Goal: Task Accomplishment & Management: Manage account settings

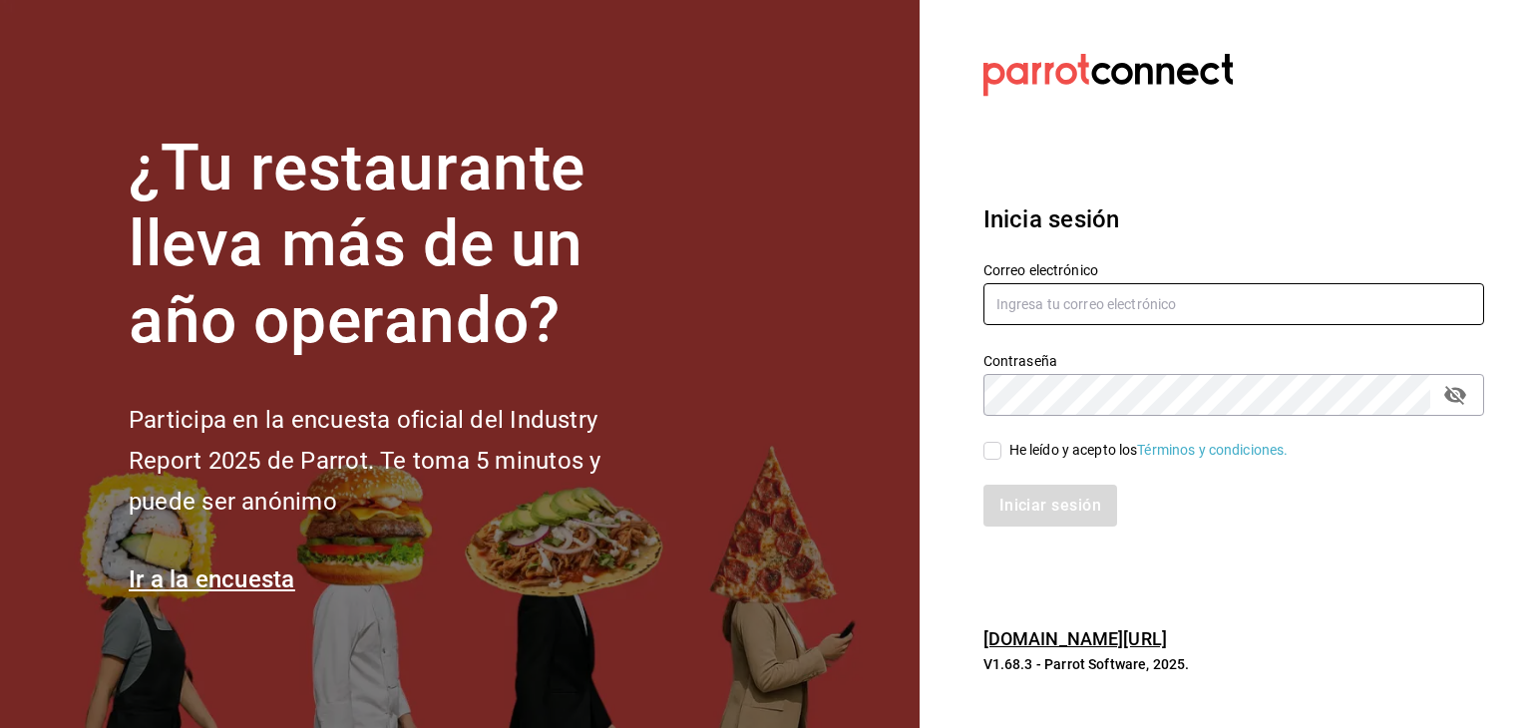
type input "alejandro@otsgroup.com.mx"
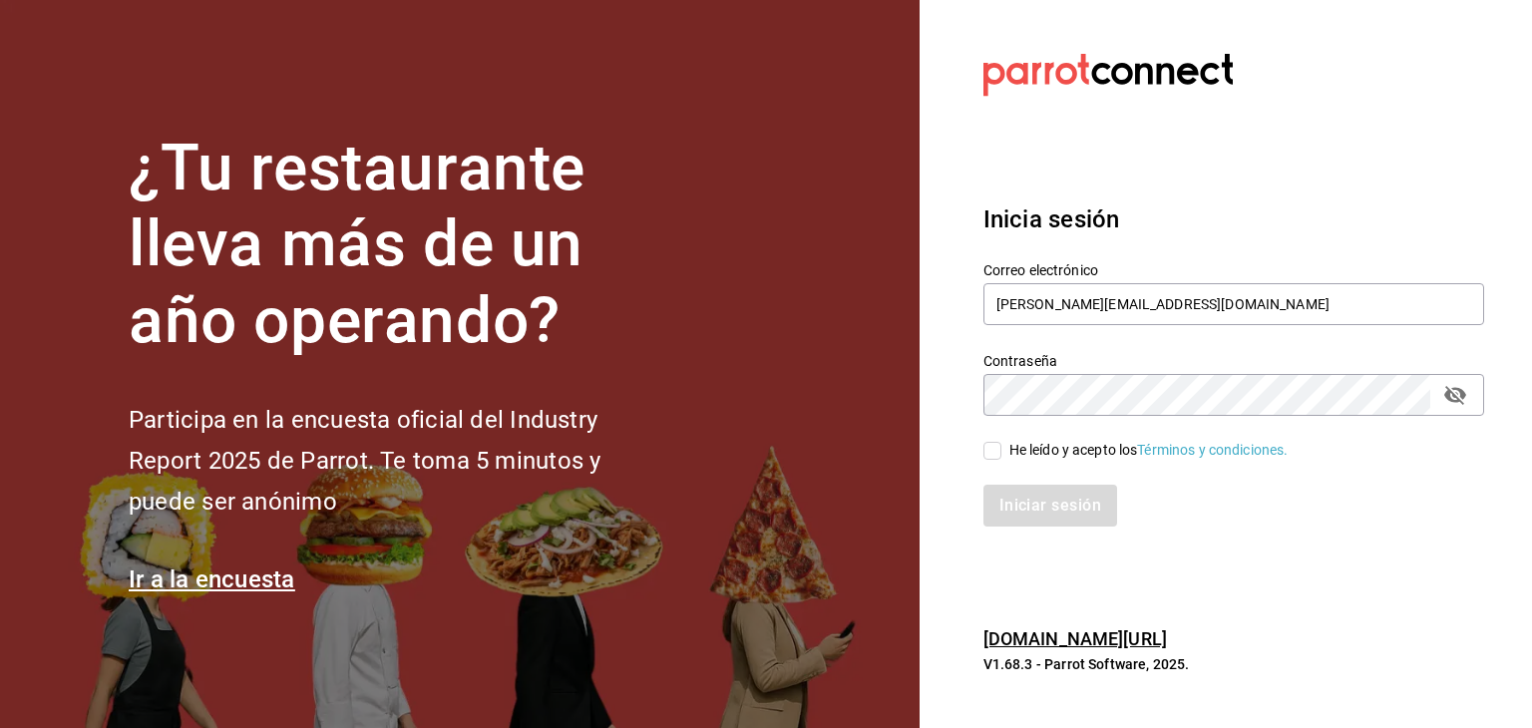
click at [994, 461] on div "Iniciar sesión" at bounding box center [1221, 494] width 525 height 66
click at [994, 452] on input "He leído y acepto los Términos y condiciones." at bounding box center [992, 451] width 18 height 18
checkbox input "true"
click at [1034, 506] on button "Iniciar sesión" at bounding box center [1051, 506] width 136 height 42
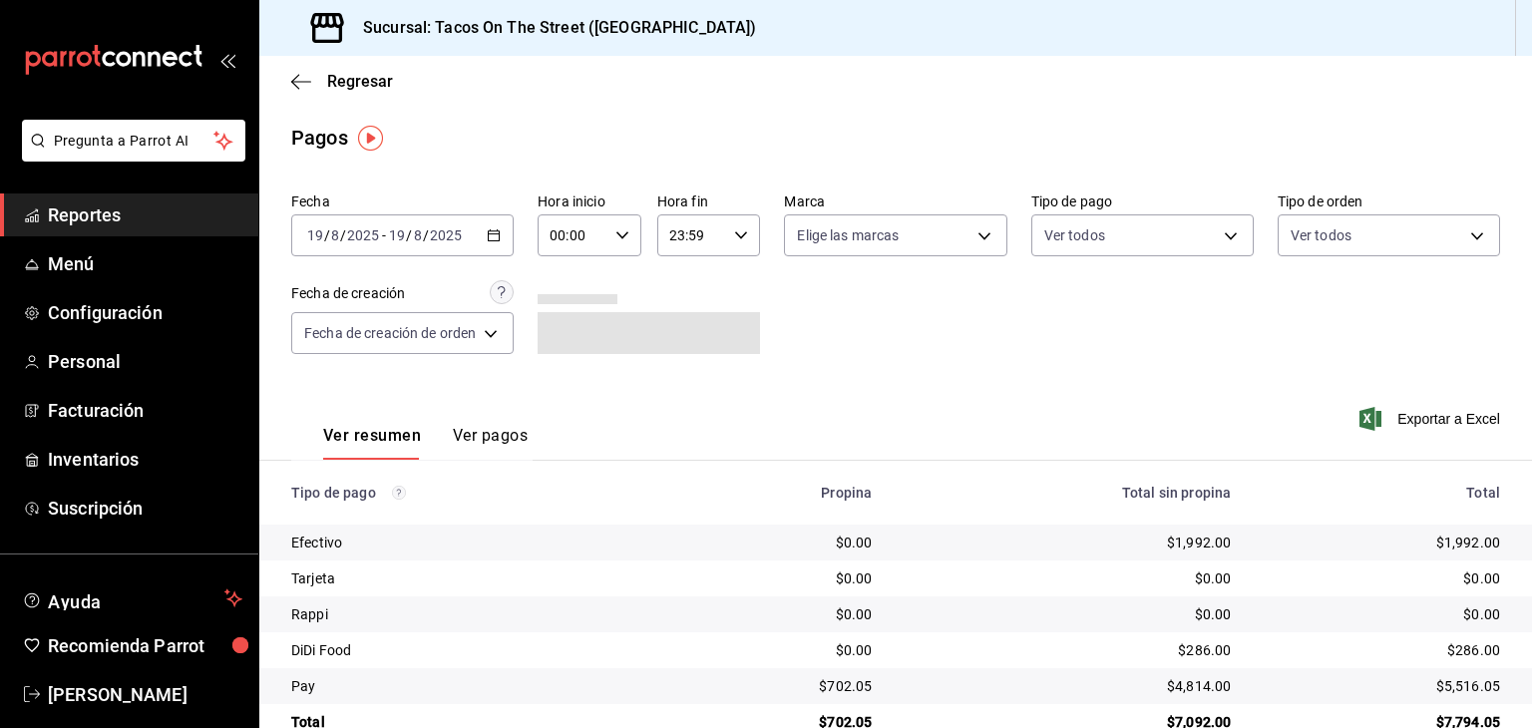
scroll to position [45, 0]
